Goal: Find specific page/section: Find specific page/section

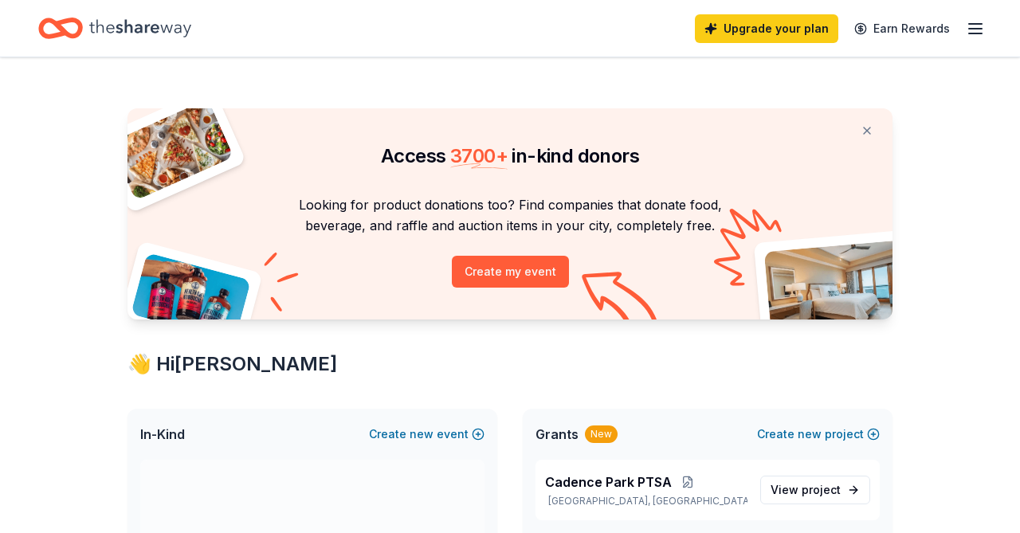
click at [962, 31] on div "Upgrade your plan Earn Rewards" at bounding box center [840, 28] width 290 height 37
click at [978, 25] on icon "button" at bounding box center [974, 28] width 19 height 19
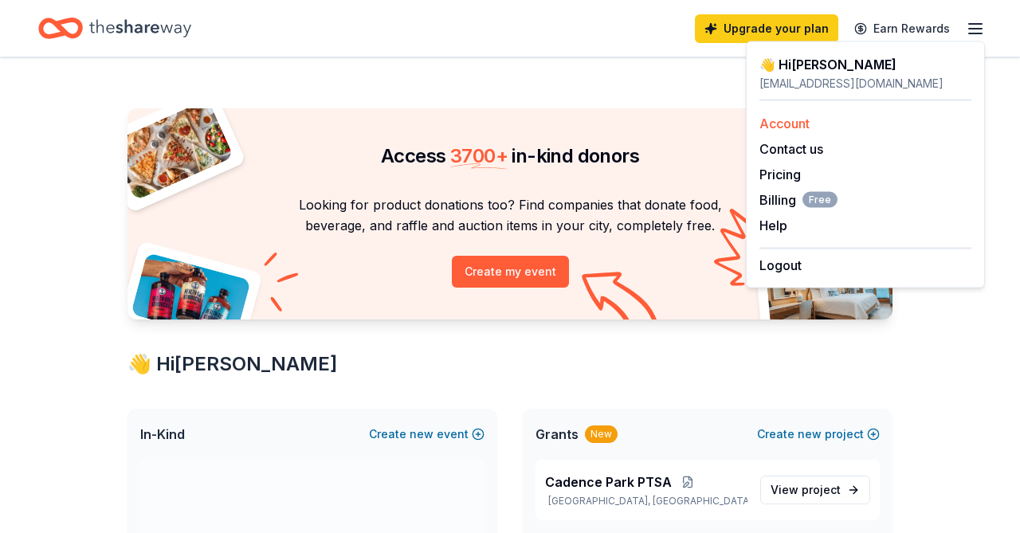
click at [796, 119] on link "Account" at bounding box center [784, 124] width 50 height 16
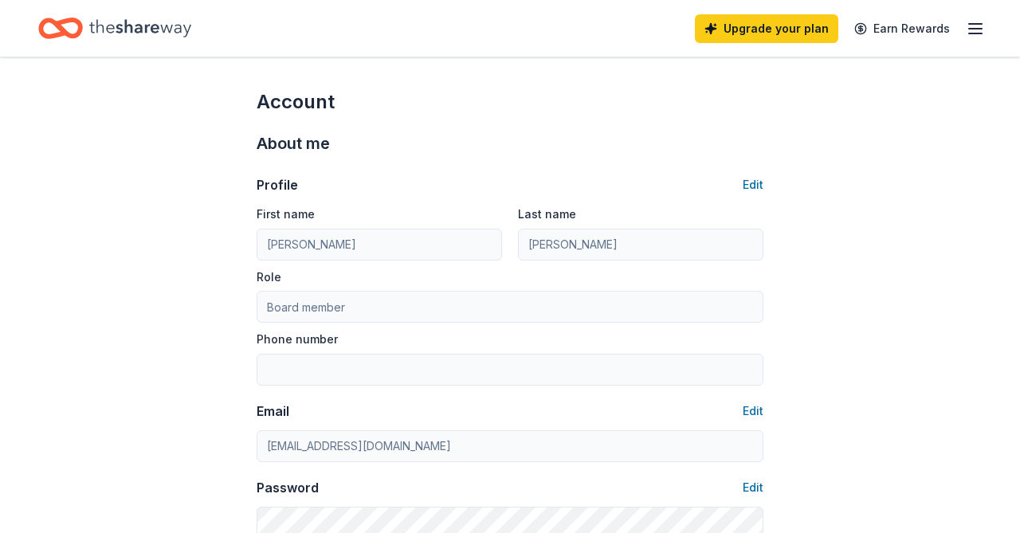
click at [981, 24] on line "button" at bounding box center [975, 24] width 13 height 0
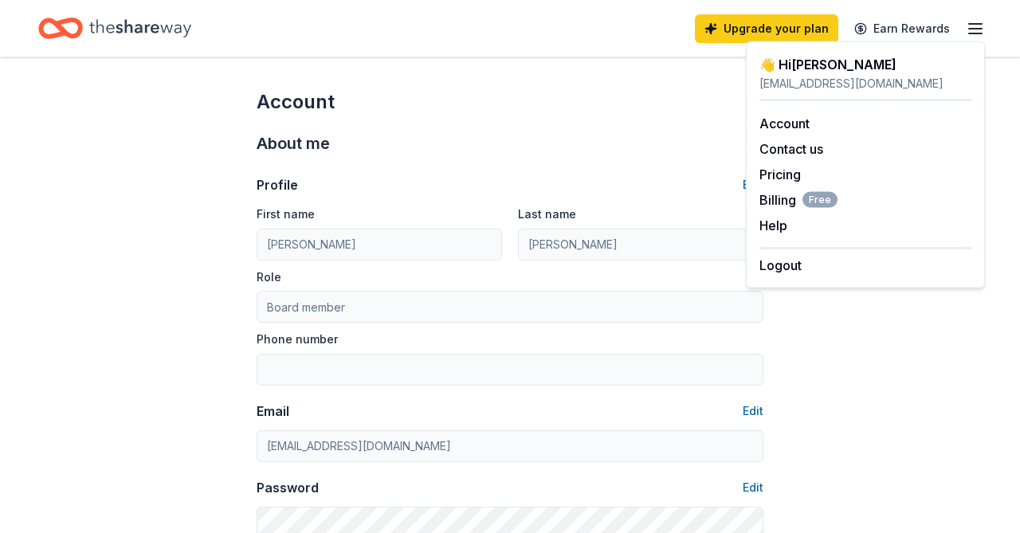
click at [542, 149] on div "About me" at bounding box center [510, 143] width 507 height 25
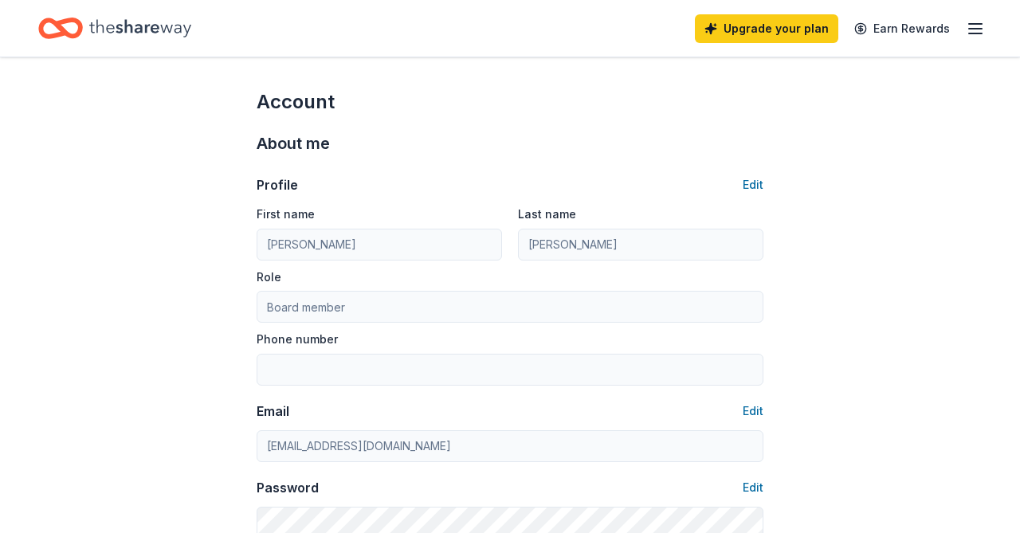
click at [122, 32] on icon "Home" at bounding box center [140, 28] width 102 height 18
click at [92, 28] on icon "Home" at bounding box center [140, 28] width 102 height 33
click at [127, 20] on icon "Home" at bounding box center [140, 28] width 102 height 33
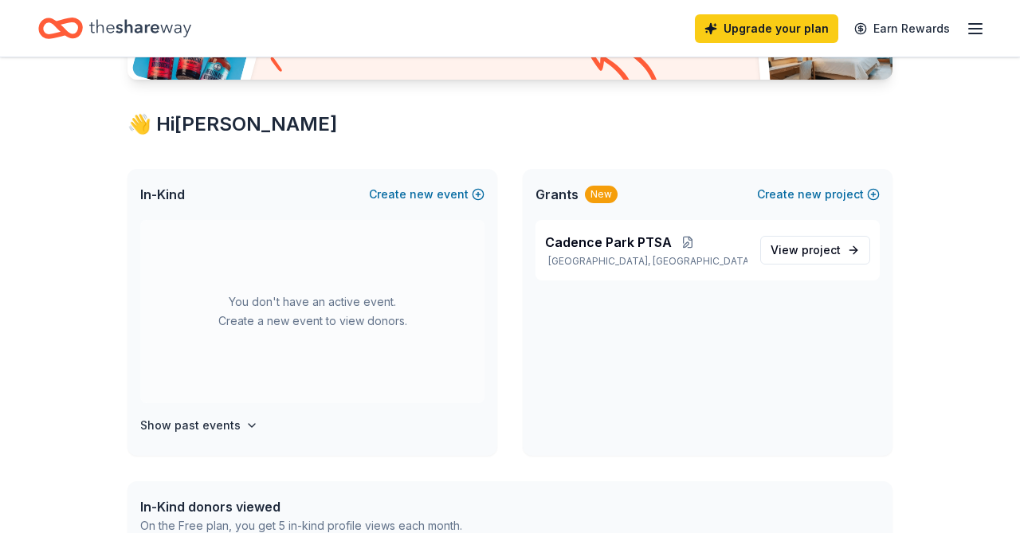
scroll to position [248, 0]
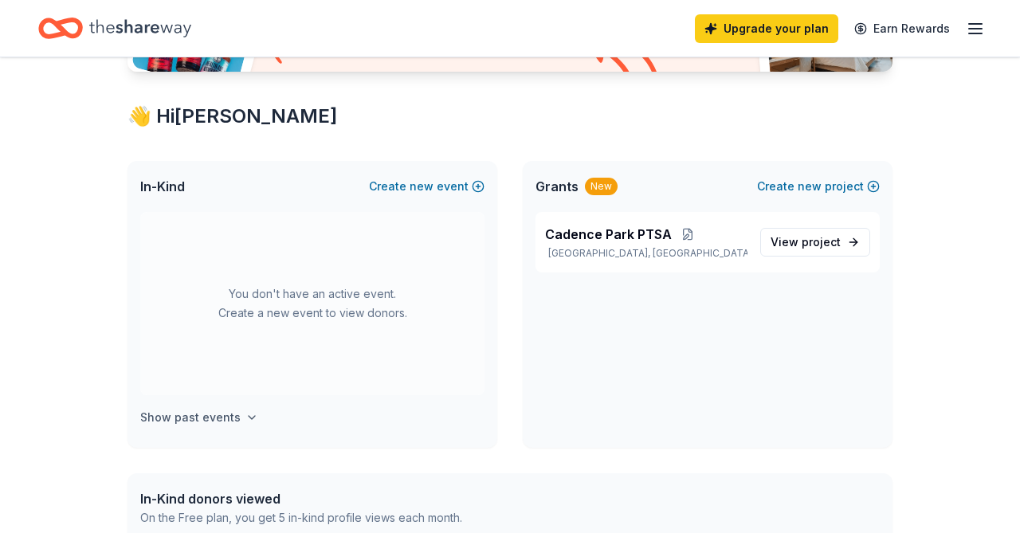
click at [233, 417] on h4 "Show past events" at bounding box center [190, 417] width 100 height 19
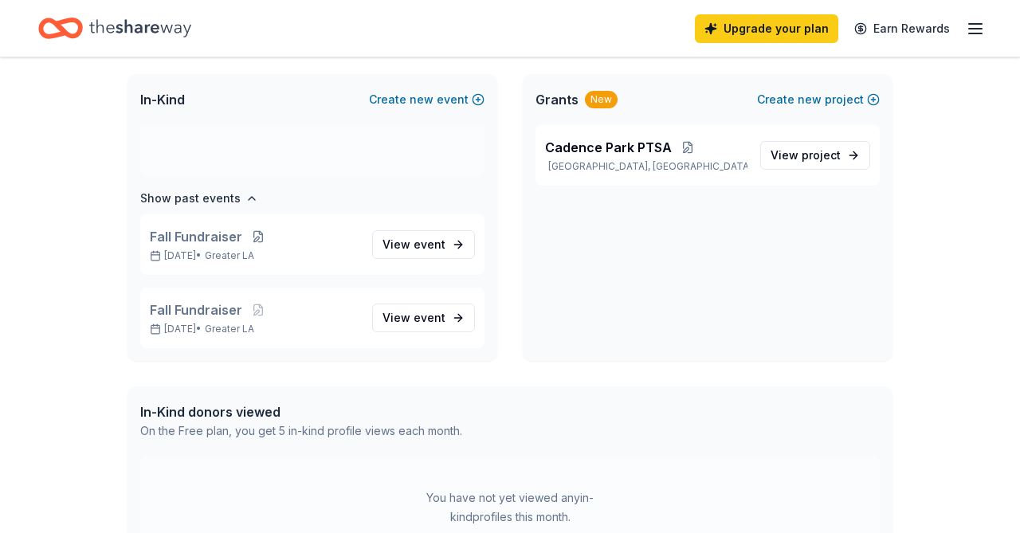
scroll to position [222, 0]
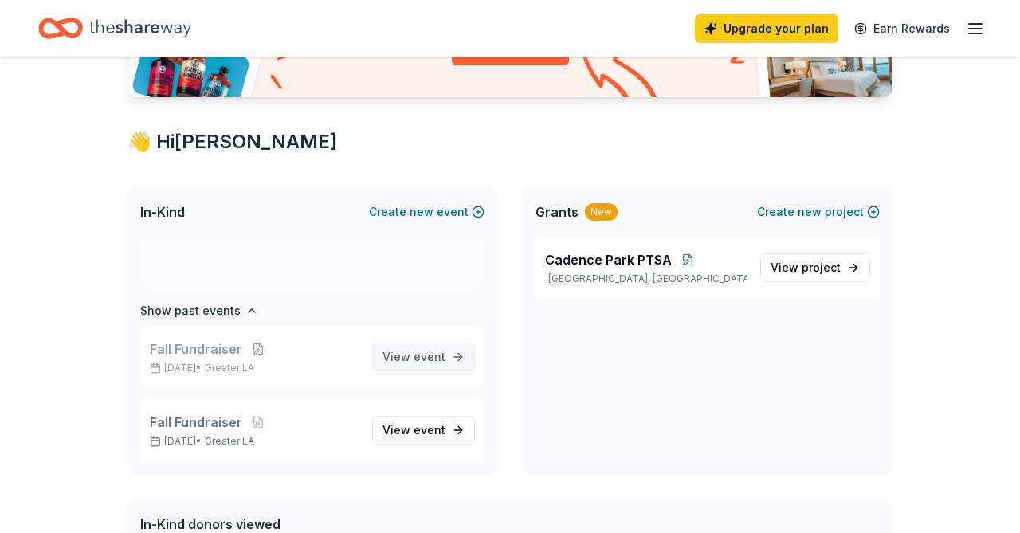
click at [413, 356] on span "View event" at bounding box center [413, 356] width 63 height 19
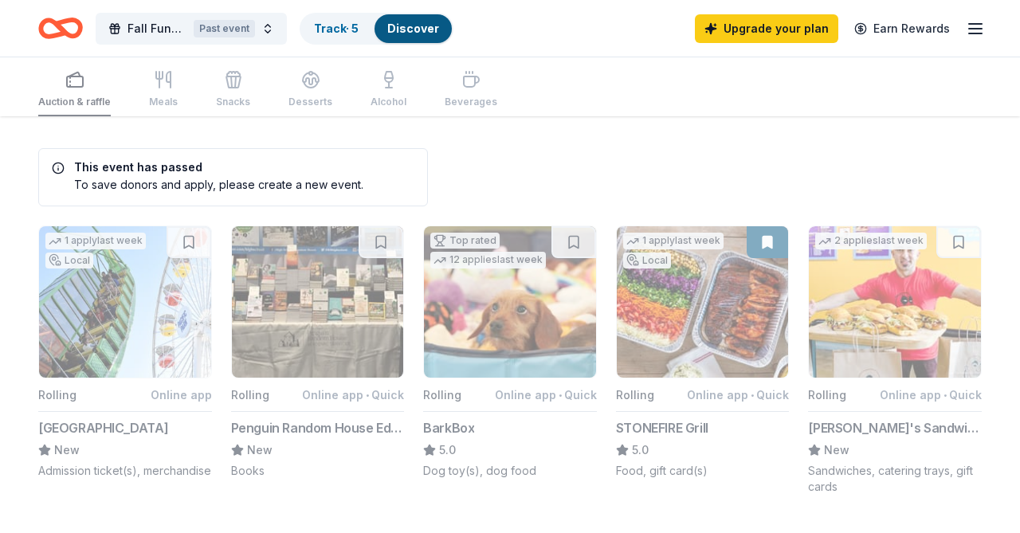
click at [161, 85] on div "Auction & raffle Meals Snacks Desserts Alcohol Beverages" at bounding box center [267, 90] width 459 height 53
click at [347, 24] on link "Track · 5" at bounding box center [336, 29] width 45 height 14
